Goal: Transaction & Acquisition: Obtain resource

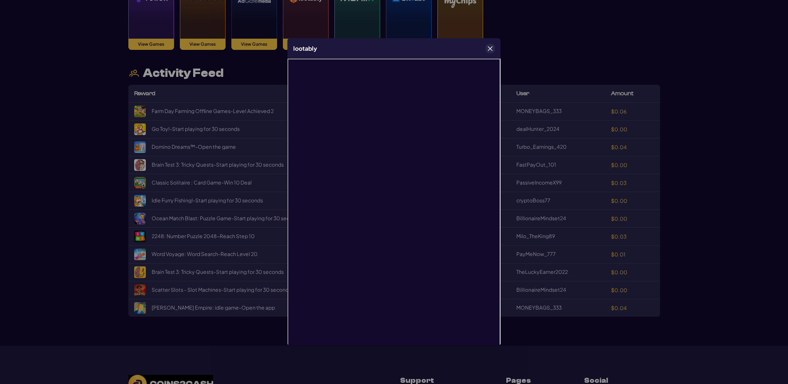
click at [491, 50] on icon "Close" at bounding box center [490, 49] width 6 height 6
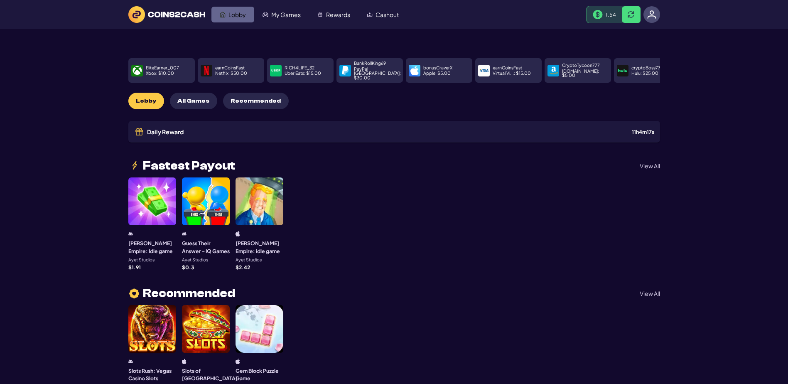
click at [234, 17] on span "Lobby" at bounding box center [237, 15] width 17 height 6
click at [301, 17] on span "My Games" at bounding box center [285, 15] width 29 height 6
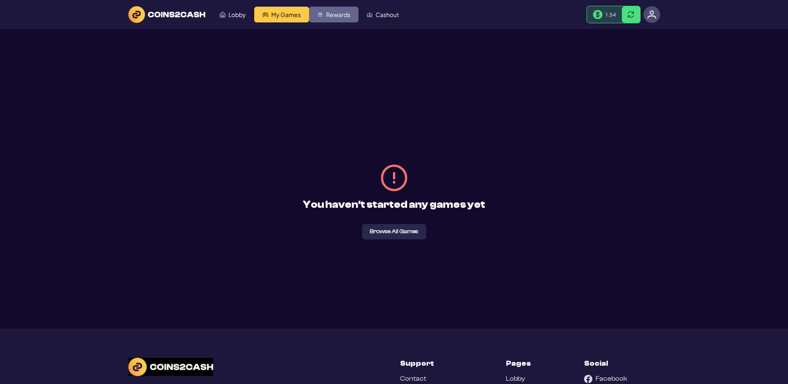
click at [350, 17] on span "Rewards" at bounding box center [338, 15] width 24 height 6
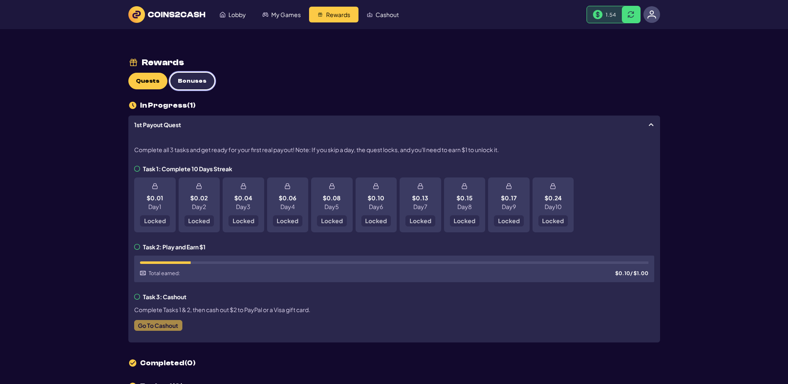
click at [209, 89] on button "Bonuses" at bounding box center [192, 81] width 44 height 17
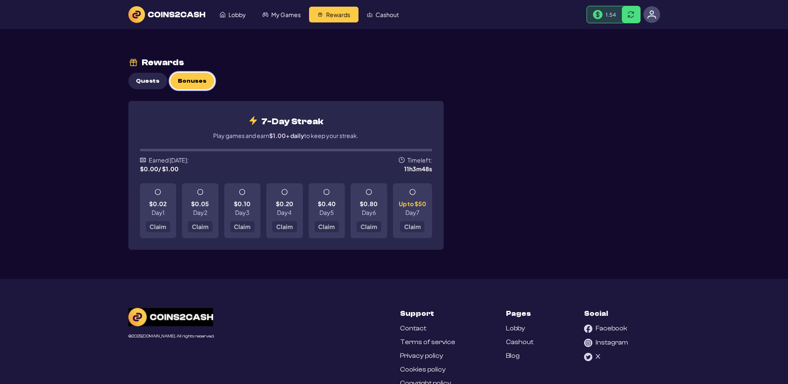
scroll to position [42, 0]
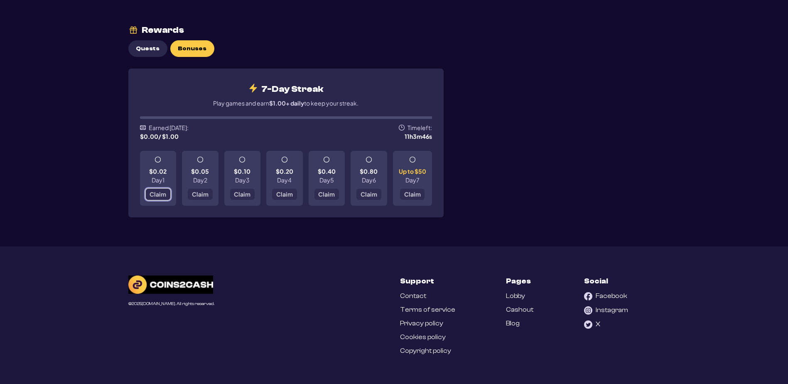
click at [160, 197] on span "Claim" at bounding box center [158, 194] width 17 height 6
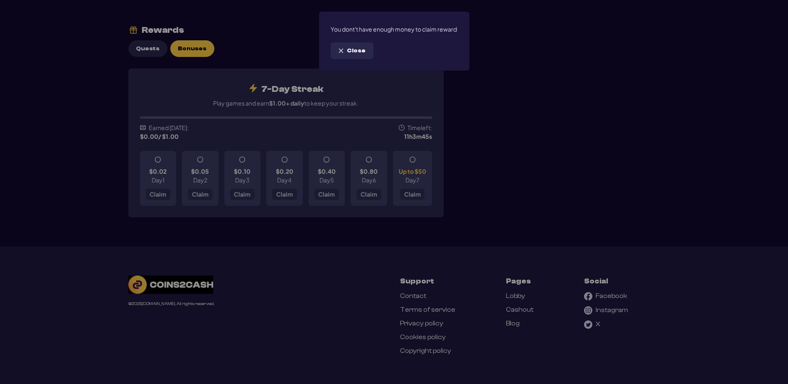
click at [363, 59] on button "Close" at bounding box center [352, 50] width 43 height 17
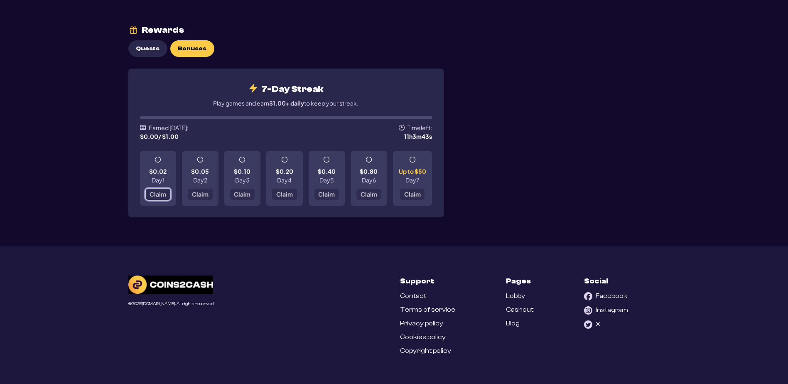
scroll to position [0, 0]
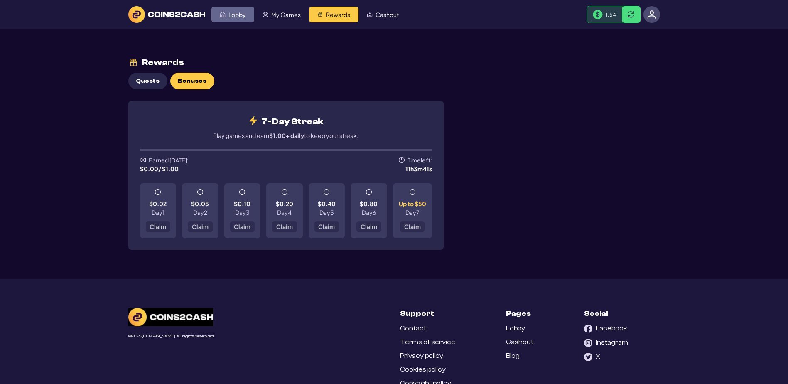
click at [246, 15] on span "Lobby" at bounding box center [237, 15] width 17 height 6
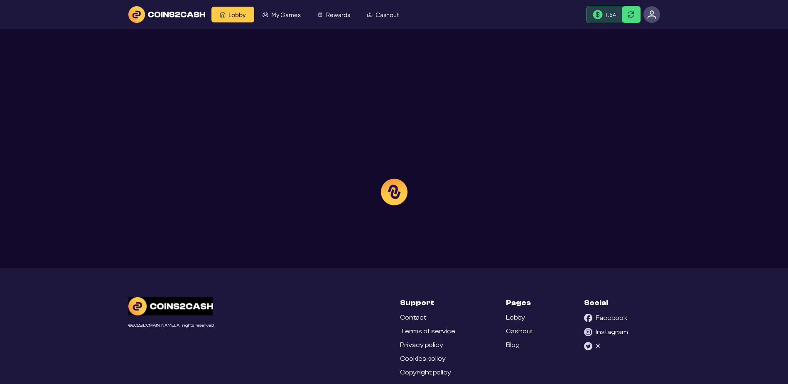
click at [617, 37] on div at bounding box center [394, 192] width 788 height 384
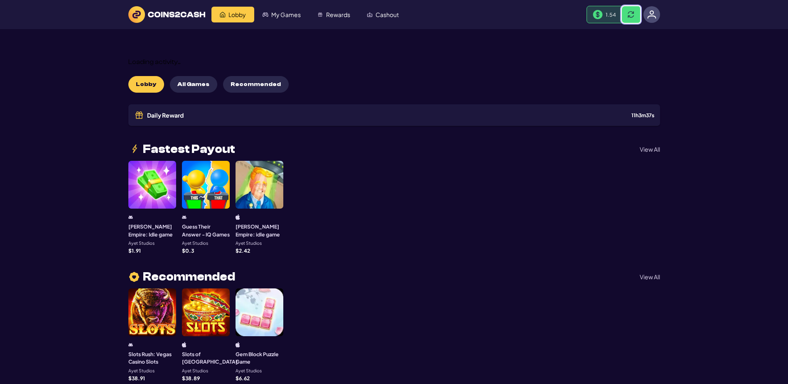
click at [628, 18] on span at bounding box center [631, 14] width 7 height 7
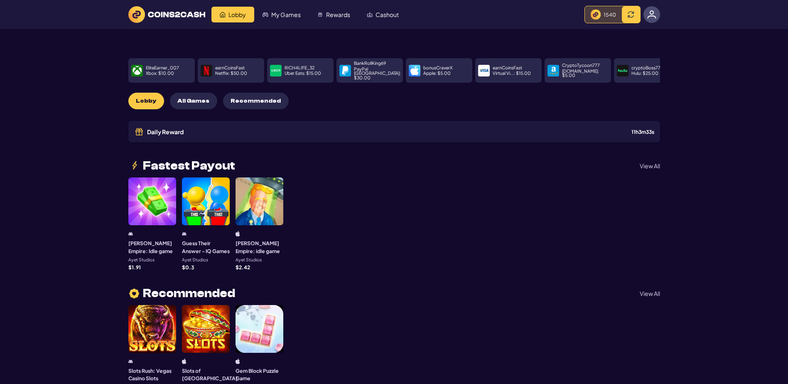
click at [591, 20] on img at bounding box center [596, 15] width 10 height 10
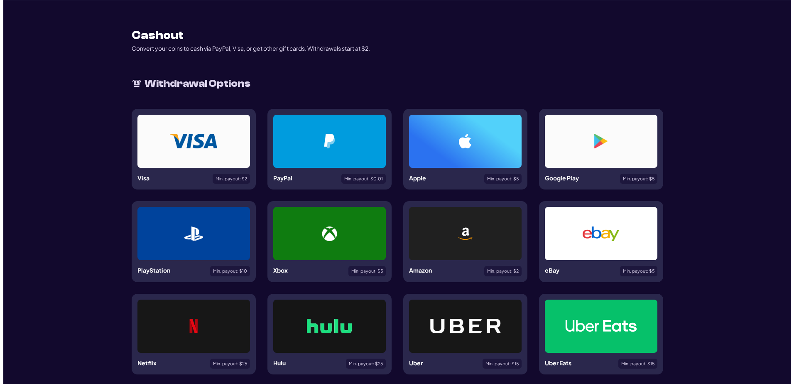
scroll to position [42, 0]
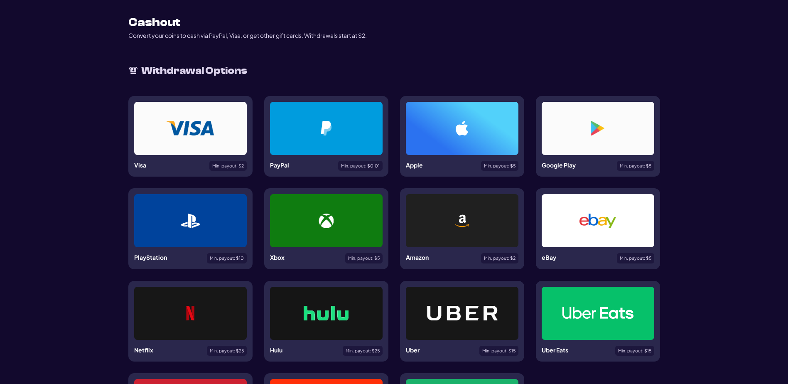
click at [322, 135] on img at bounding box center [326, 128] width 11 height 15
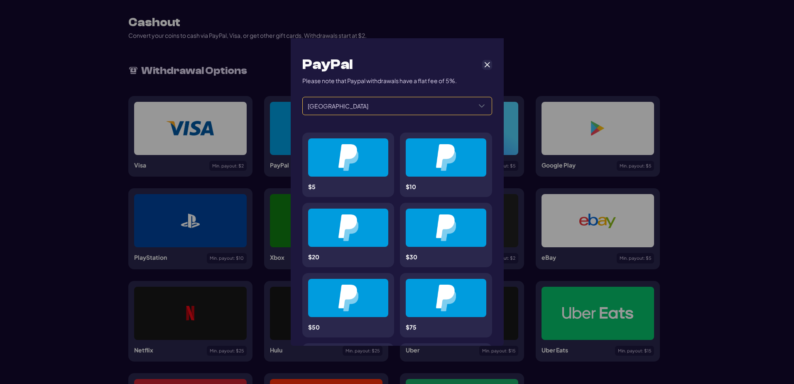
click at [482, 115] on div "Select a Country" at bounding box center [482, 105] width 20 height 17
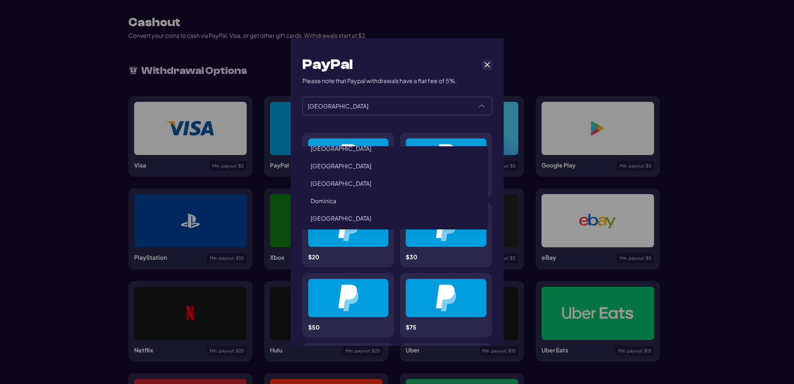
scroll to position [457, 0]
click at [361, 21] on li "[GEOGRAPHIC_DATA]" at bounding box center [395, 11] width 186 height 17
type input "******"
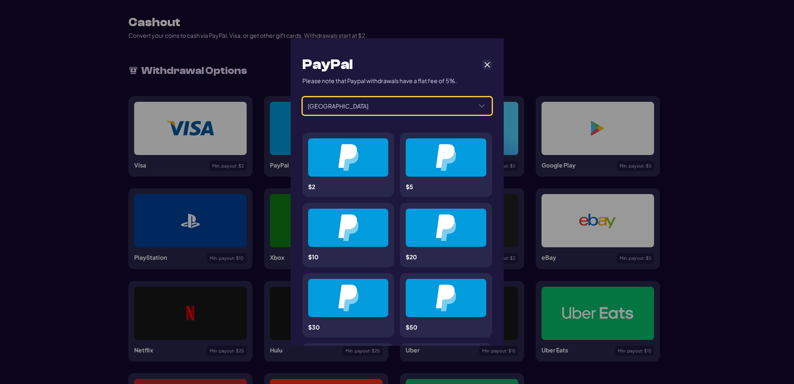
click at [365, 171] on div at bounding box center [348, 157] width 41 height 27
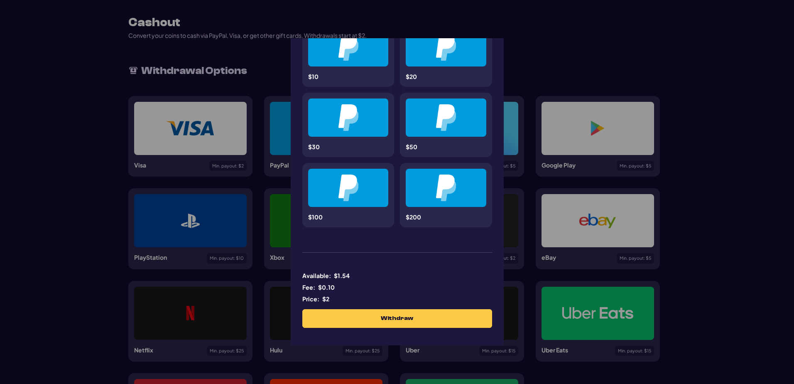
scroll to position [266, 0]
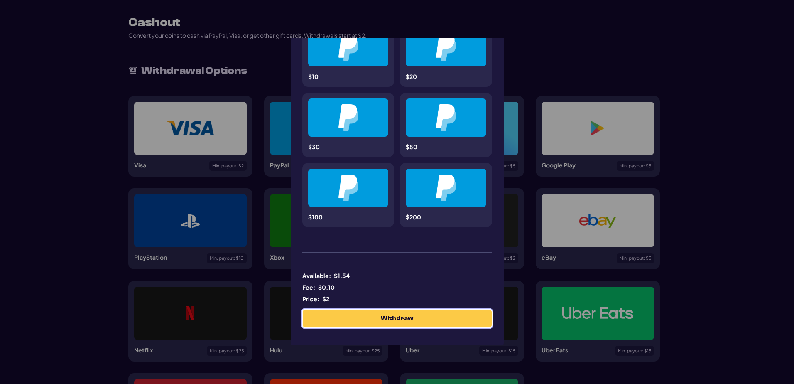
click at [393, 317] on span "Withdraw" at bounding box center [397, 318] width 32 height 7
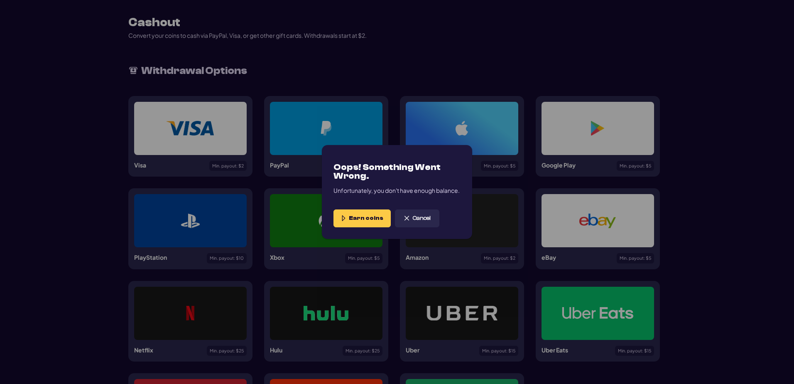
click at [370, 222] on span "Earn coins" at bounding box center [366, 218] width 34 height 7
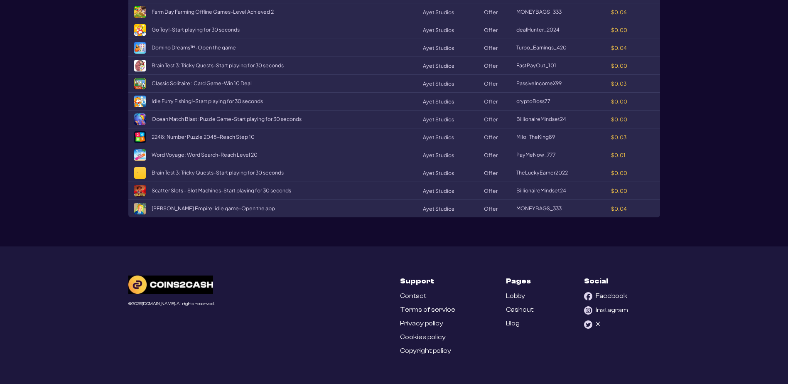
scroll to position [1122, 0]
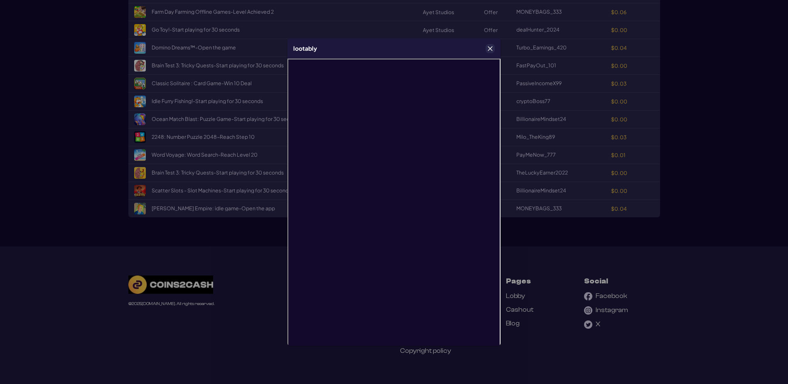
click at [490, 51] on icon "Close" at bounding box center [490, 49] width 6 height 6
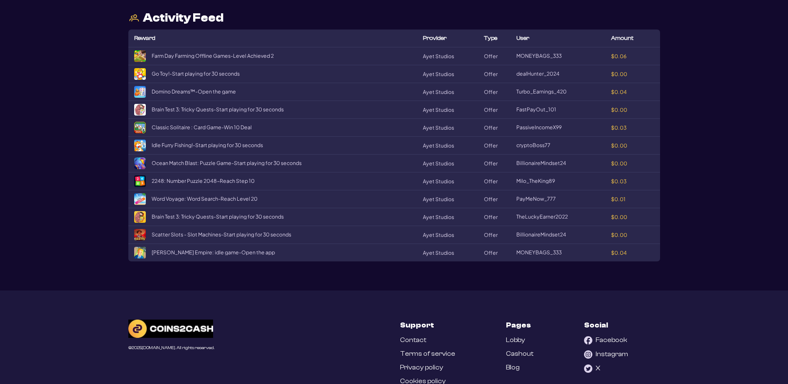
scroll to position [914, 0]
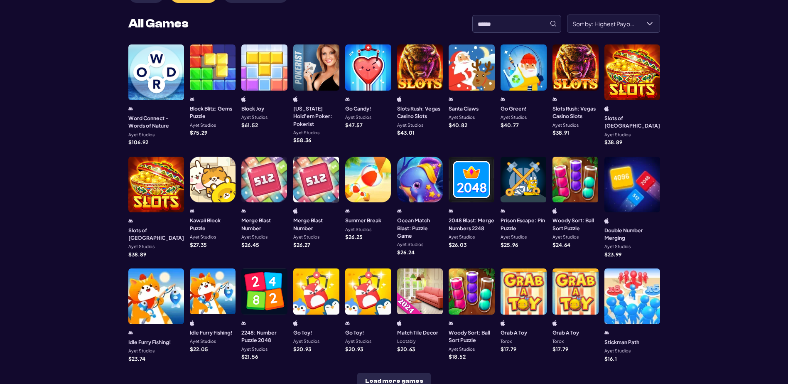
scroll to position [166, 0]
